Goal: Information Seeking & Learning: Learn about a topic

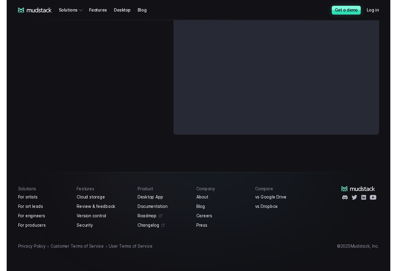
scroll to position [1715, 0]
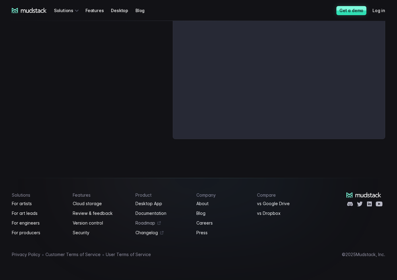
click at [147, 224] on link "Roadmap" at bounding box center [163, 223] width 54 height 7
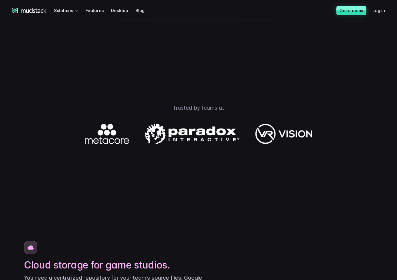
scroll to position [197, 0]
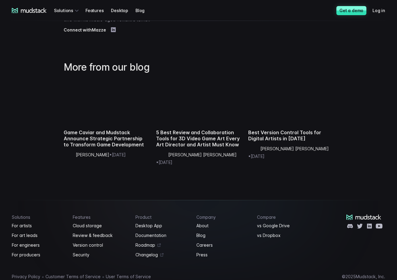
scroll to position [2202, 0]
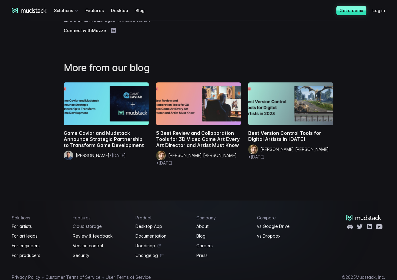
click at [95, 223] on link "Cloud storage" at bounding box center [101, 226] width 56 height 7
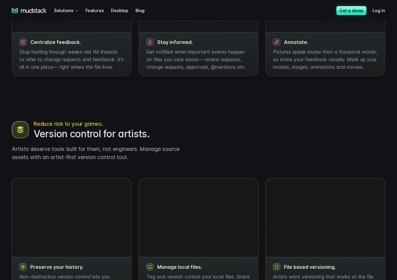
scroll to position [623, 0]
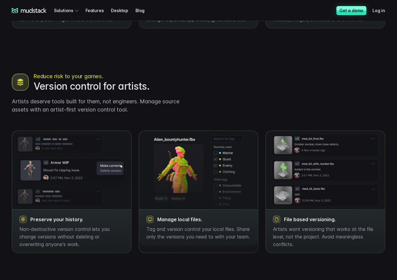
click at [40, 13] on icon at bounding box center [29, 10] width 35 height 5
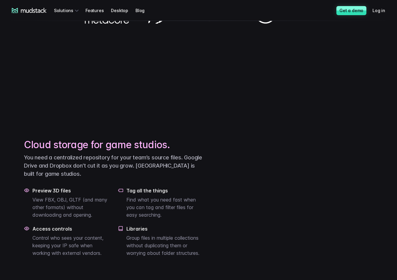
scroll to position [316, 0]
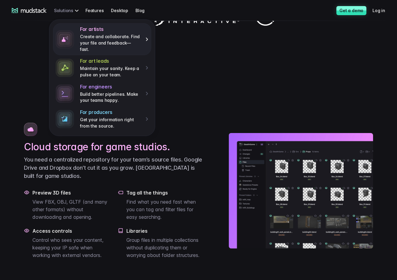
click at [148, 35] on div "For artists Create and collaborate. Find your file and feedback— fast." at bounding box center [114, 39] width 69 height 26
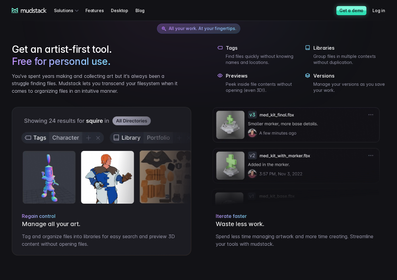
click at [348, 12] on link "Get a demo" at bounding box center [352, 10] width 30 height 9
